Goal: Information Seeking & Learning: Compare options

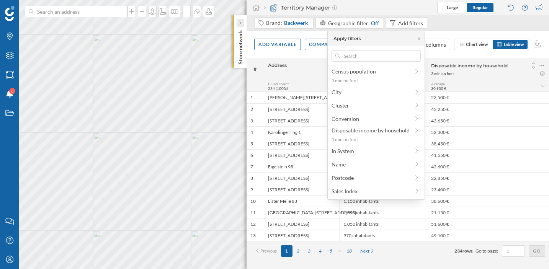
click at [239, 22] on icon at bounding box center [240, 23] width 2 height 4
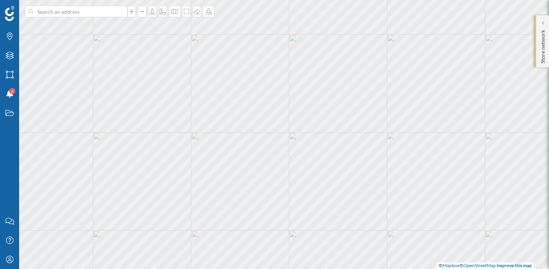
click at [541, 33] on p "Store network" at bounding box center [543, 45] width 8 height 37
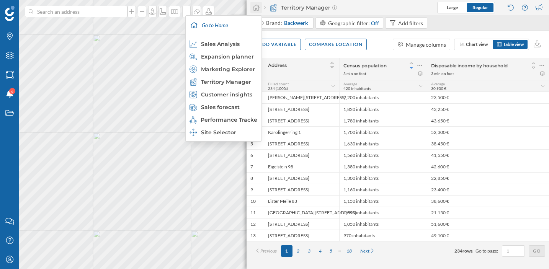
click at [257, 9] on icon at bounding box center [256, 7] width 8 height 7
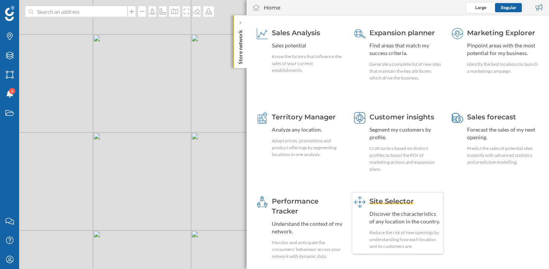
scroll to position [29, 0]
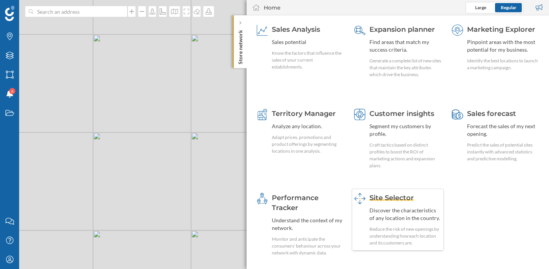
click at [388, 201] on span "Site Selector" at bounding box center [391, 198] width 44 height 8
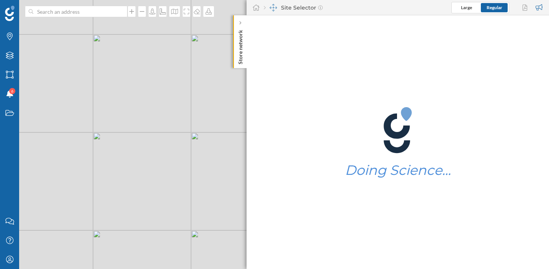
scroll to position [0, 0]
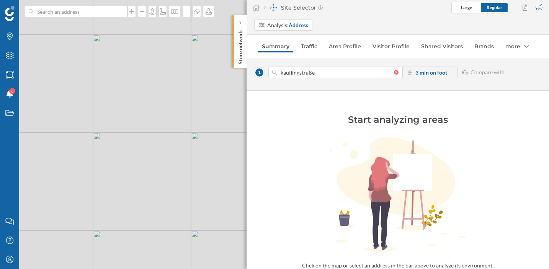
click at [299, 70] on input "kauflingstraße" at bounding box center [335, 72] width 117 height 11
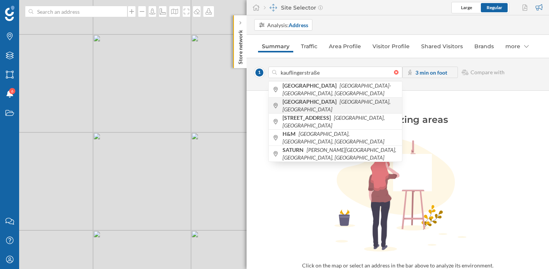
click at [320, 104] on b "[GEOGRAPHIC_DATA]" at bounding box center [310, 101] width 56 height 7
type input "[GEOGRAPHIC_DATA], [GEOGRAPHIC_DATA]"
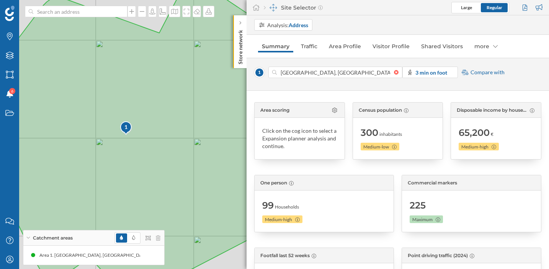
click at [477, 73] on span "Compare with" at bounding box center [487, 73] width 34 height 8
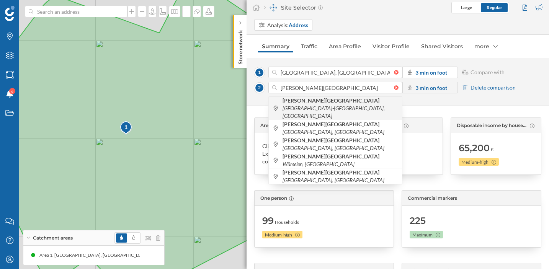
click at [361, 109] on span "[PERSON_NAME][GEOGRAPHIC_DATA] [GEOGRAPHIC_DATA]-[GEOGRAPHIC_DATA], [GEOGRAPHIC…" at bounding box center [340, 108] width 116 height 23
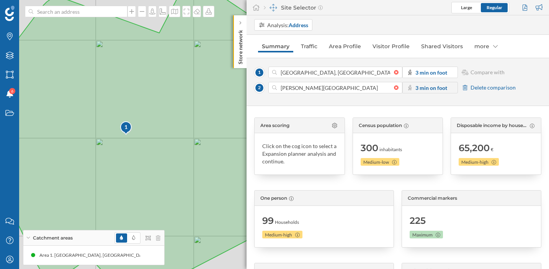
type input "[PERSON_NAME][STREET_ADDRESS]"
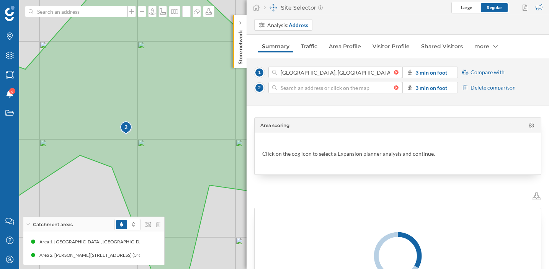
click at [398, 89] on div at bounding box center [398, 87] width 8 height 5
click at [394, 89] on input at bounding box center [335, 87] width 117 height 11
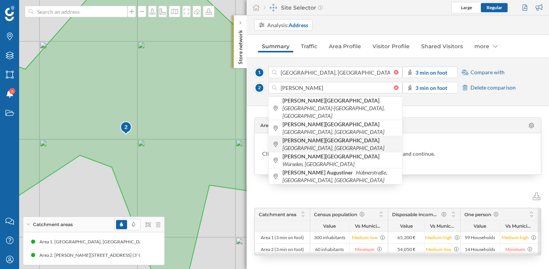
click at [376, 137] on span "[PERSON_NAME][GEOGRAPHIC_DATA], [GEOGRAPHIC_DATA]" at bounding box center [340, 144] width 116 height 15
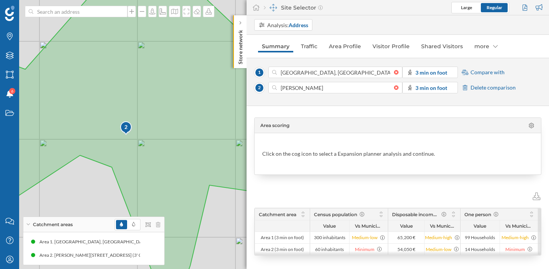
type input "[PERSON_NAME][STREET_ADDRESS]"
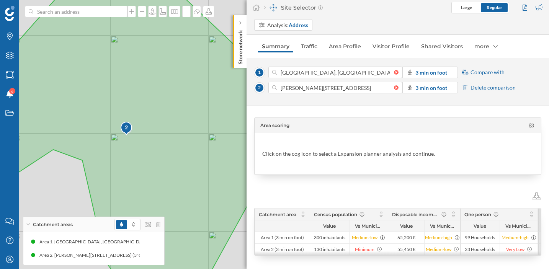
click at [477, 71] on span "Compare with" at bounding box center [487, 73] width 34 height 8
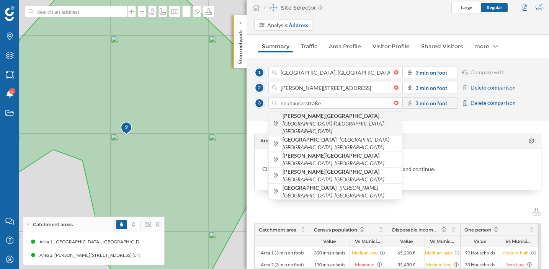
click at [364, 122] on span "[PERSON_NAME][GEOGRAPHIC_DATA] [GEOGRAPHIC_DATA]-[GEOGRAPHIC_DATA], [GEOGRAPHIC…" at bounding box center [340, 123] width 116 height 23
type input "[PERSON_NAME][STREET_ADDRESS]"
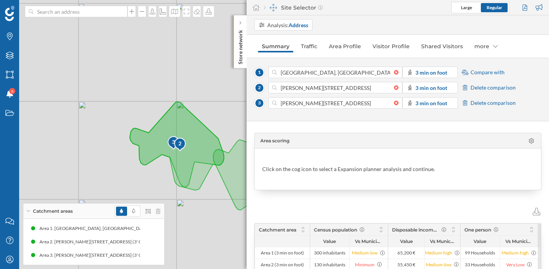
click at [480, 70] on span "Compare with" at bounding box center [487, 73] width 34 height 8
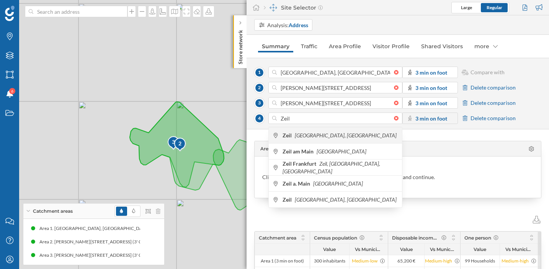
click at [352, 132] on icon "[GEOGRAPHIC_DATA], [GEOGRAPHIC_DATA]" at bounding box center [346, 135] width 102 height 7
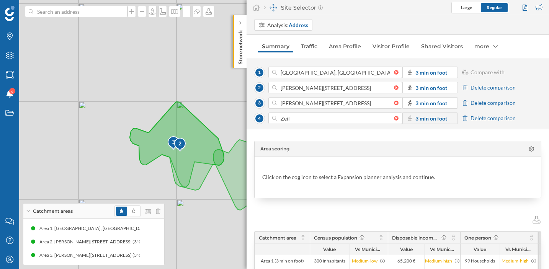
type input "Zeil, [GEOGRAPHIC_DATA], [GEOGRAPHIC_DATA]"
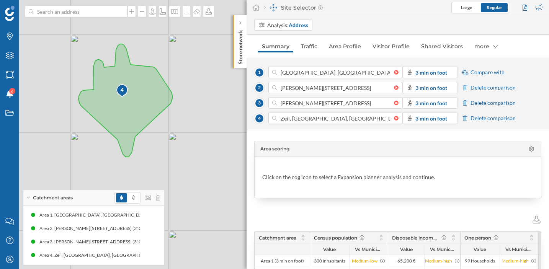
drag, startPoint x: 174, startPoint y: 116, endPoint x: 170, endPoint y: 78, distance: 37.3
click at [170, 78] on div "1 2 3 4 © Mapbox © OpenStreetMap Improve this map" at bounding box center [274, 134] width 549 height 269
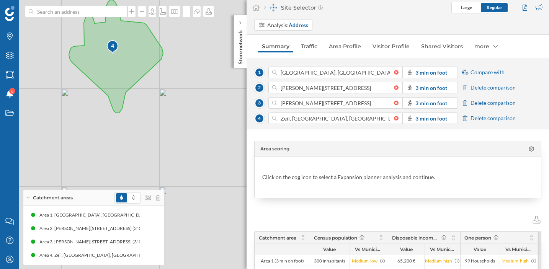
drag, startPoint x: 206, startPoint y: 179, endPoint x: 195, endPoint y: 138, distance: 42.2
click at [195, 138] on div "1 2 3 4 © Mapbox © OpenStreetMap Improve this map" at bounding box center [274, 134] width 549 height 269
click at [492, 72] on span "Compare with" at bounding box center [487, 73] width 34 height 8
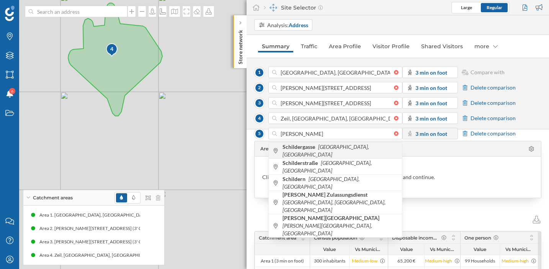
click at [367, 148] on span "Schildergasse [GEOGRAPHIC_DATA], [GEOGRAPHIC_DATA]" at bounding box center [340, 150] width 116 height 15
type input "Schildergasse, [GEOGRAPHIC_DATA], [GEOGRAPHIC_DATA]"
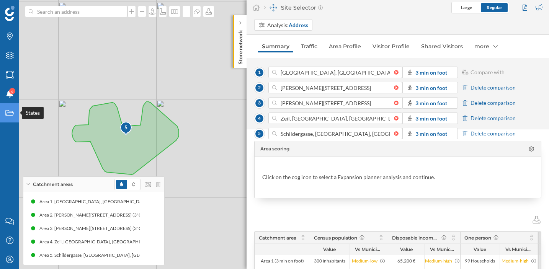
click at [10, 114] on icon "States" at bounding box center [10, 113] width 10 height 8
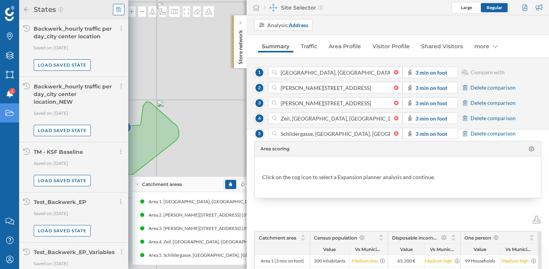
click at [116, 13] on div at bounding box center [118, 9] width 11 height 11
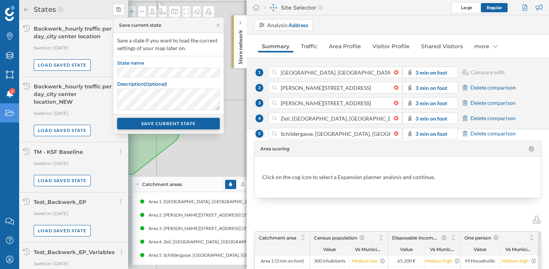
click at [140, 120] on div "SAVE CURRENT STATE" at bounding box center [168, 123] width 103 height 11
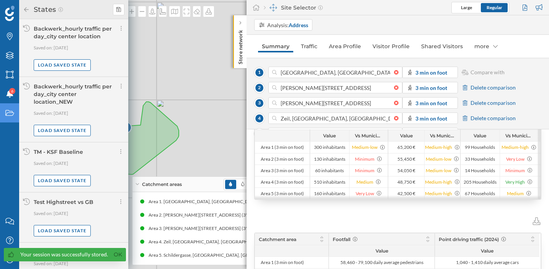
scroll to position [177, 0]
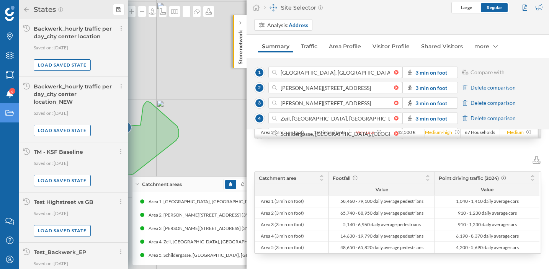
click at [24, 11] on icon at bounding box center [26, 9] width 7 height 5
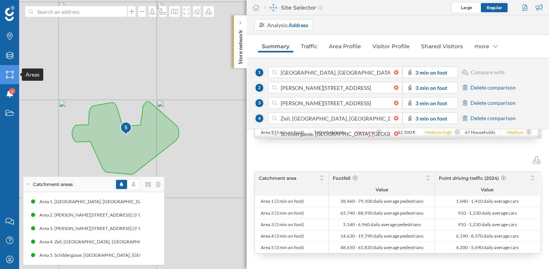
click at [15, 78] on div "Areas" at bounding box center [9, 74] width 19 height 19
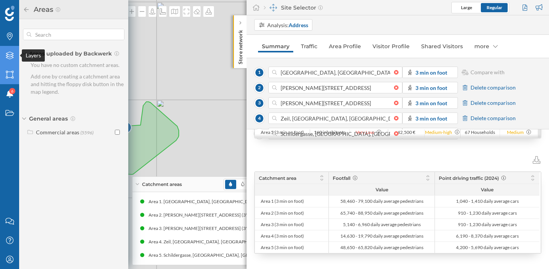
click at [8, 55] on icon "Layers" at bounding box center [10, 56] width 10 height 8
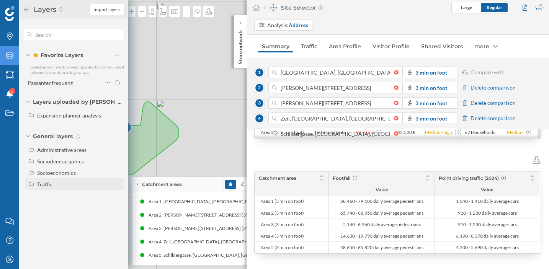
click at [45, 187] on div "Traffic" at bounding box center [44, 184] width 15 height 7
click at [54, 208] on div "Footfall" at bounding box center [49, 207] width 19 height 7
click at [117, 208] on input "Footfall" at bounding box center [119, 207] width 5 height 5
radio input "true"
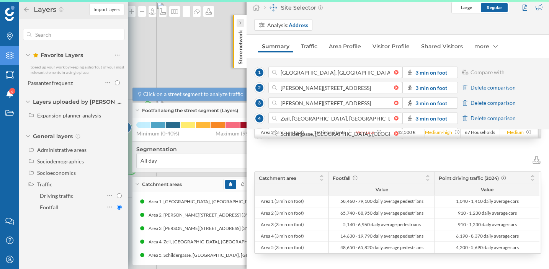
click at [241, 24] on div at bounding box center [241, 23] width 8 height 8
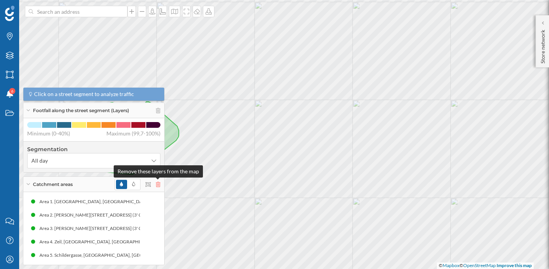
click at [157, 184] on icon at bounding box center [158, 184] width 5 height 5
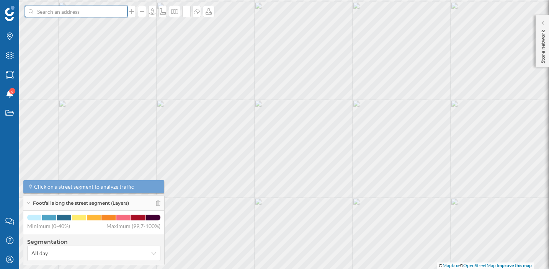
click at [86, 11] on input at bounding box center [76, 11] width 86 height 11
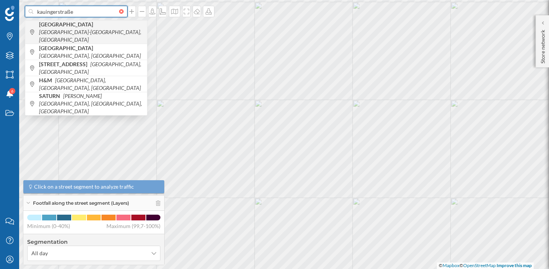
type input "kauingerstraße"
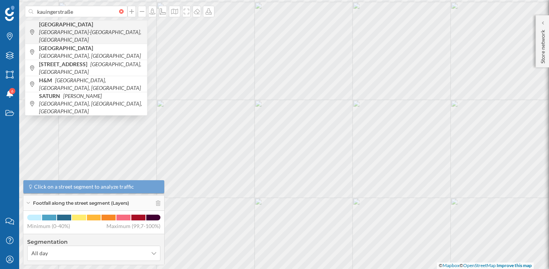
click at [89, 29] on icon "[GEOGRAPHIC_DATA]-[GEOGRAPHIC_DATA], [GEOGRAPHIC_DATA]" at bounding box center [90, 36] width 102 height 14
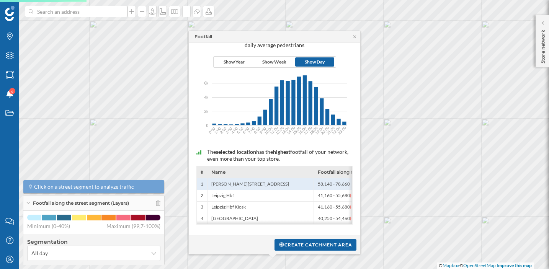
scroll to position [41, 0]
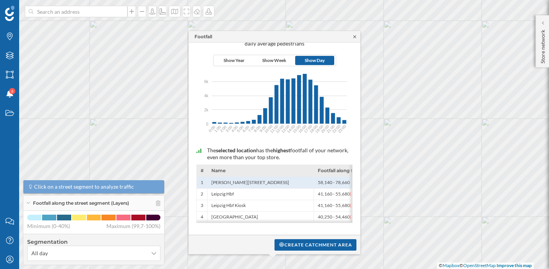
click at [354, 37] on icon at bounding box center [355, 36] width 6 height 5
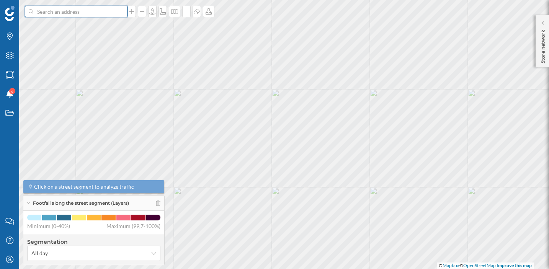
click at [75, 11] on input at bounding box center [76, 11] width 86 height 11
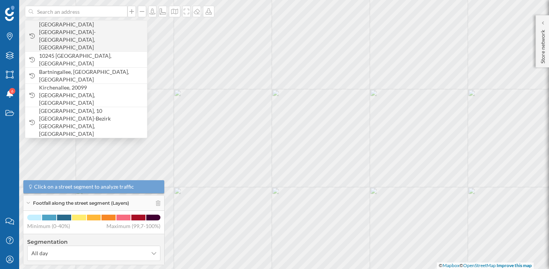
click at [97, 29] on span "[GEOGRAPHIC_DATA] [GEOGRAPHIC_DATA]-[GEOGRAPHIC_DATA], [GEOGRAPHIC_DATA]" at bounding box center [91, 36] width 104 height 31
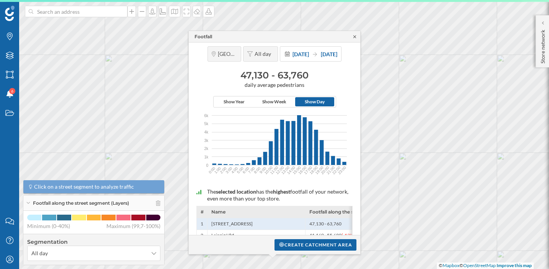
click at [355, 36] on icon at bounding box center [355, 36] width 6 height 5
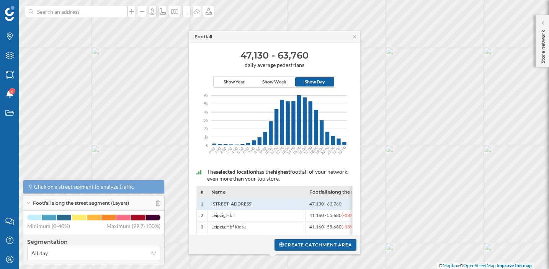
scroll to position [0, 0]
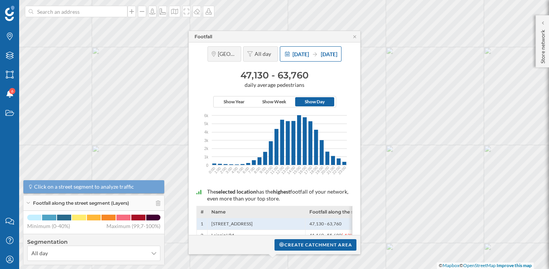
click at [303, 57] on span "[DATE]" at bounding box center [300, 54] width 16 height 7
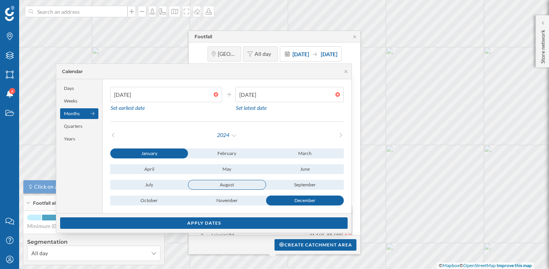
type input "[DATE]"
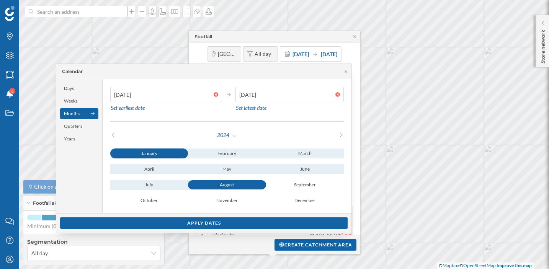
click at [231, 184] on div "August" at bounding box center [227, 184] width 78 height 9
click at [214, 184] on div "August" at bounding box center [227, 184] width 78 height 9
click at [216, 185] on div "August" at bounding box center [227, 184] width 78 height 9
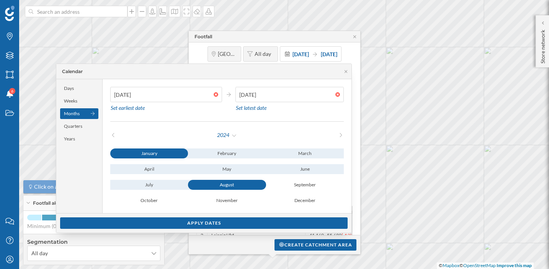
click at [83, 113] on div "Months" at bounding box center [79, 113] width 38 height 11
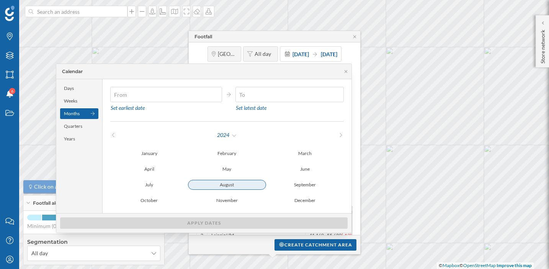
type input "[DATE]"
click at [228, 186] on div "August" at bounding box center [227, 184] width 78 height 9
type input "[DATE]"
click at [228, 185] on div "August" at bounding box center [227, 184] width 78 height 9
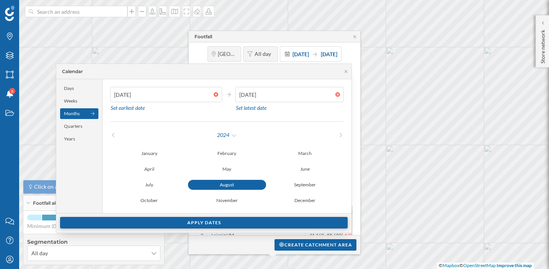
click at [295, 224] on div "Apply dates" at bounding box center [203, 222] width 287 height 11
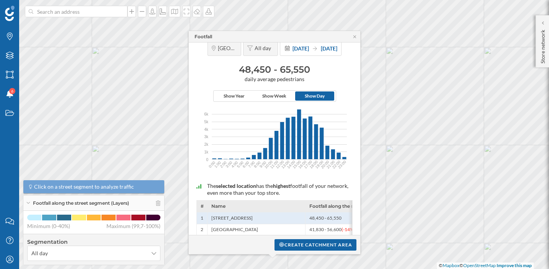
scroll to position [6, 0]
click at [305, 51] on span "[DATE]" at bounding box center [300, 48] width 16 height 7
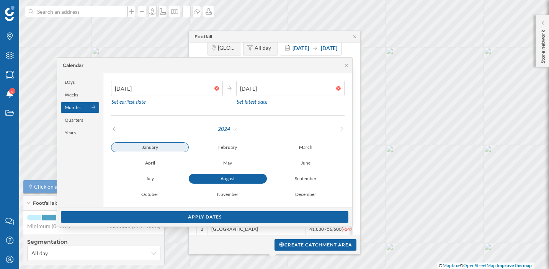
type input "[DATE]"
click at [149, 147] on div "January" at bounding box center [150, 147] width 78 height 10
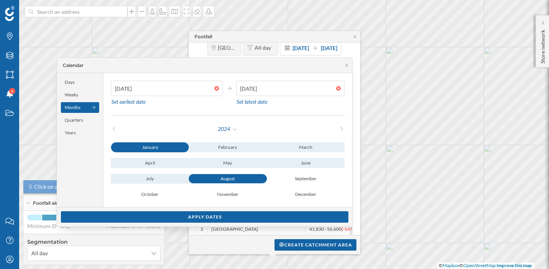
click at [220, 181] on div "August" at bounding box center [228, 178] width 78 height 9
click at [221, 217] on div "Apply dates" at bounding box center [204, 216] width 287 height 11
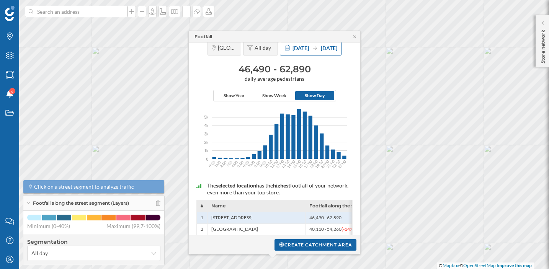
click at [297, 51] on span "[DATE]" at bounding box center [300, 48] width 16 height 7
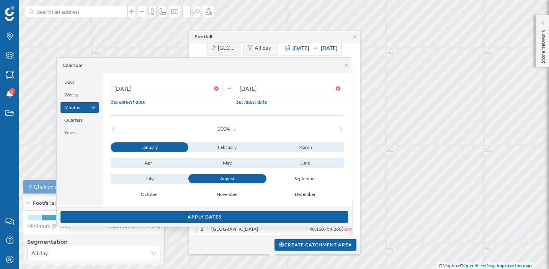
click at [215, 178] on div "August" at bounding box center [227, 178] width 78 height 9
click at [219, 178] on div "August" at bounding box center [227, 178] width 78 height 9
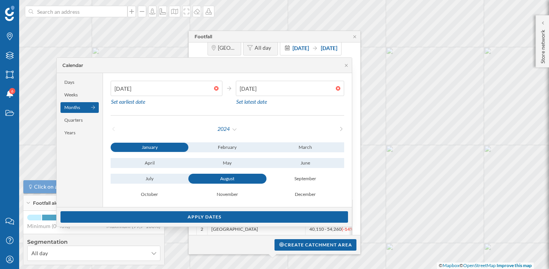
click at [177, 146] on div "January" at bounding box center [150, 147] width 78 height 9
click at [220, 89] on div at bounding box center [218, 88] width 8 height 5
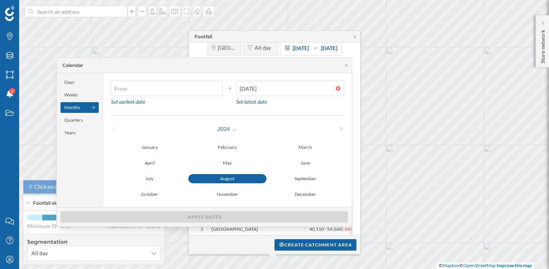
type input "[DATE]"
click at [228, 175] on div "August" at bounding box center [227, 178] width 78 height 9
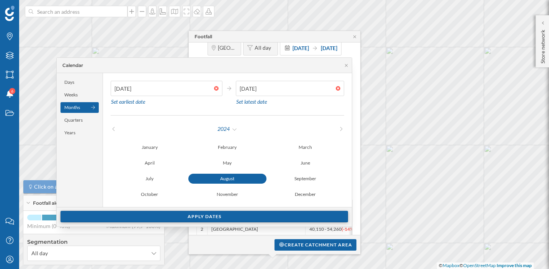
click at [240, 219] on div "Apply dates" at bounding box center [203, 216] width 287 height 11
